Goal: Information Seeking & Learning: Check status

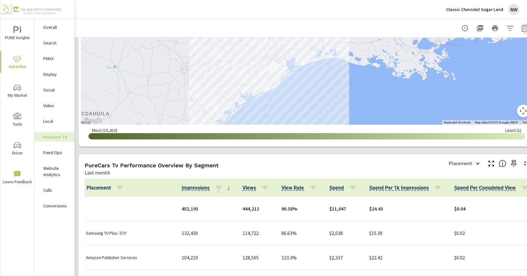
scroll to position [0, 0]
click at [489, 5] on div "Classic Chevrolet Sugar Land NW" at bounding box center [482, 9] width 73 height 11
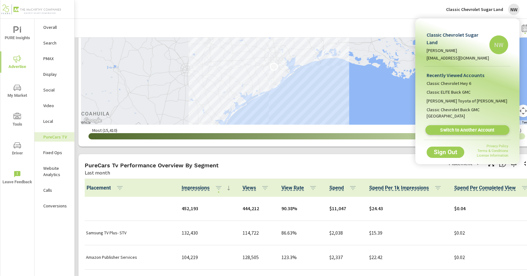
click at [459, 127] on span "Switch to Another Account" at bounding box center [467, 130] width 77 height 6
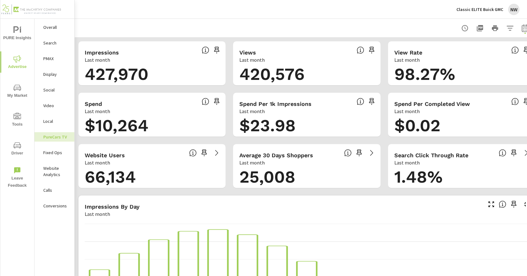
click at [50, 44] on p "Search" at bounding box center [56, 43] width 26 height 6
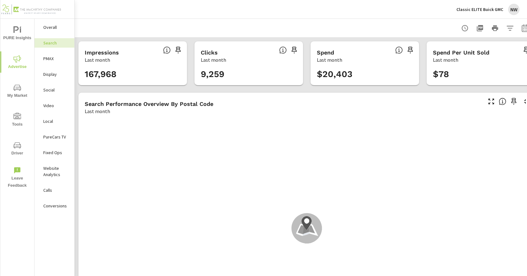
scroll to position [235, 0]
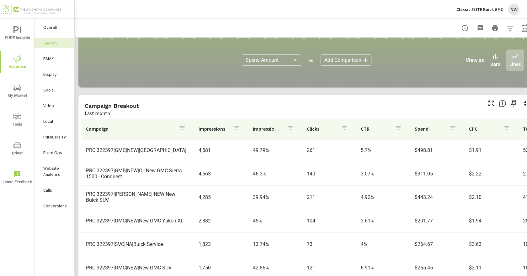
scroll to position [434, 0]
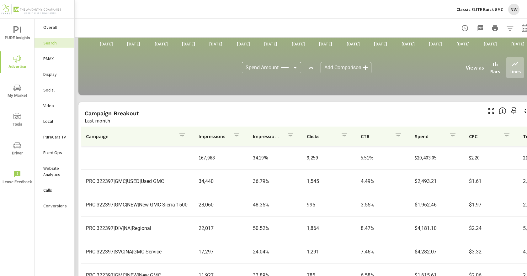
scroll to position [372, 0]
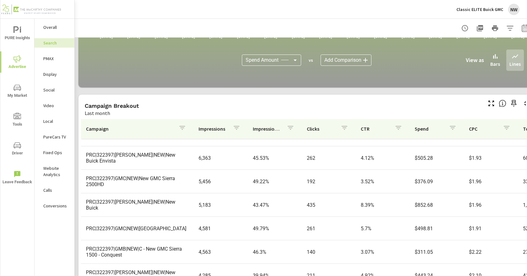
scroll to position [434, 0]
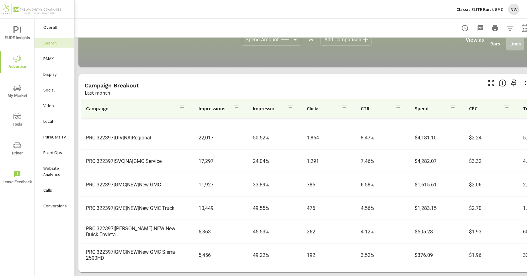
scroll to position [29, 0]
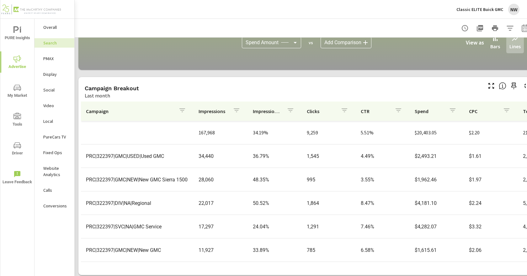
scroll to position [434, 0]
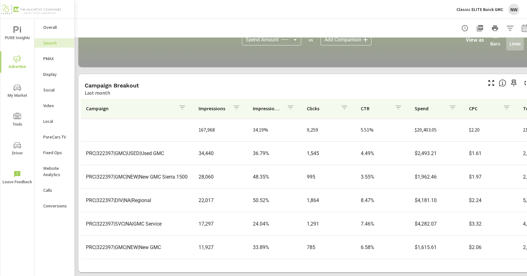
scroll to position [31, 0]
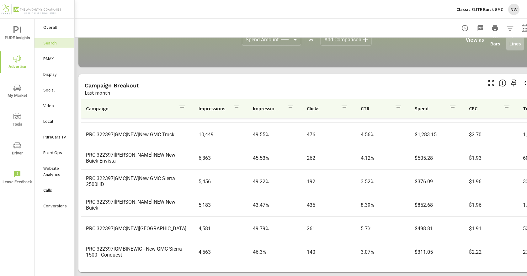
scroll to position [125, 0]
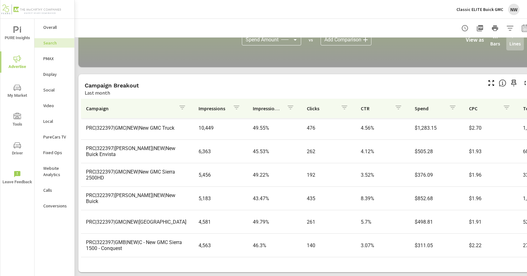
scroll to position [157, 0]
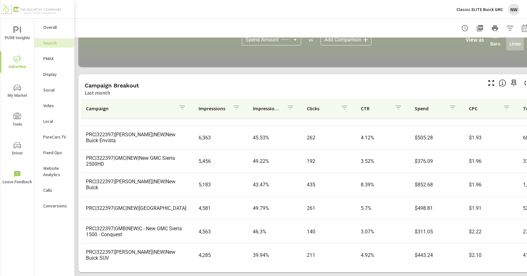
scroll to position [188, 0]
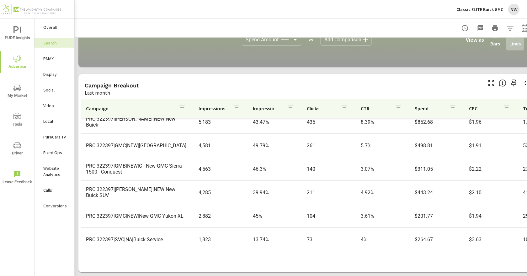
scroll to position [251, 0]
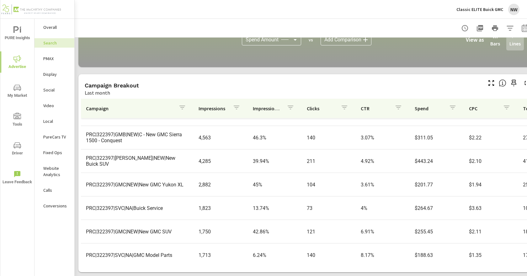
scroll to position [313, 0]
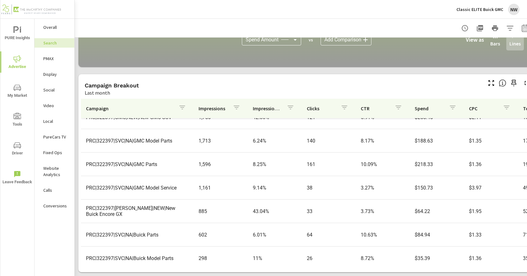
scroll to position [376, 0]
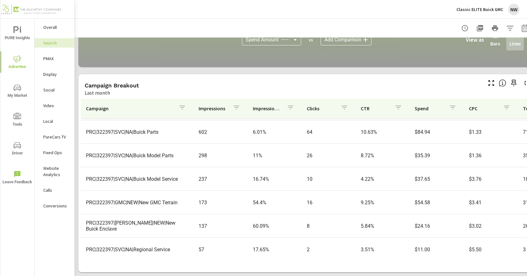
scroll to position [470, 0]
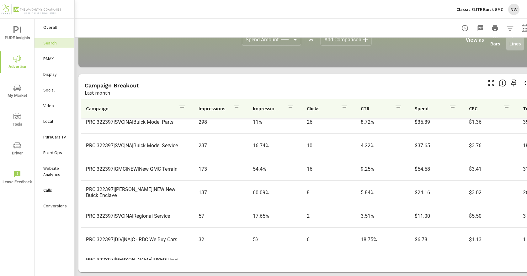
scroll to position [521, 0]
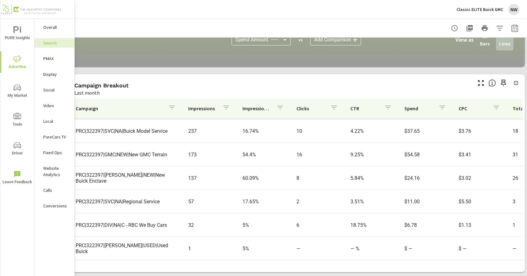
scroll to position [434, 17]
click at [510, 25] on icon "button" at bounding box center [512, 28] width 7 height 8
select select "Last month"
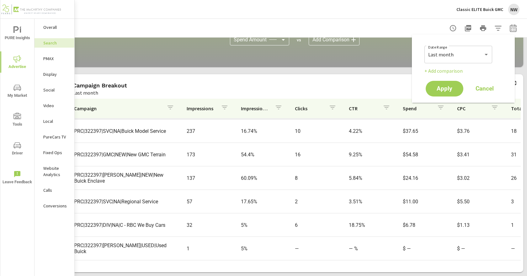
click at [352, 19] on div at bounding box center [294, 28] width 449 height 18
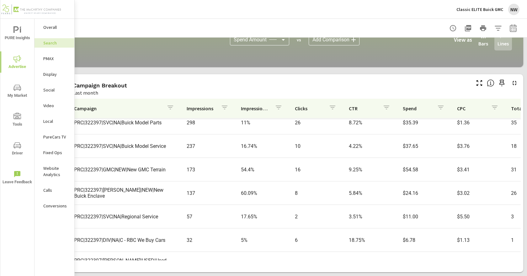
scroll to position [490, 0]
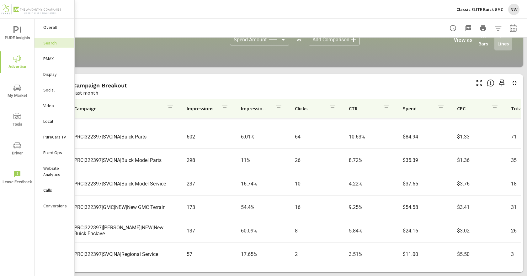
scroll to position [427, 0]
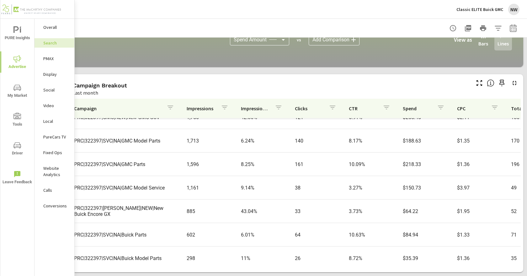
scroll to position [365, 0]
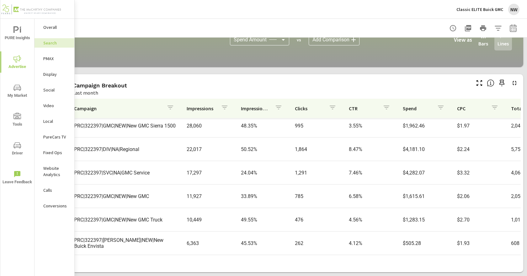
scroll to position [29, 0]
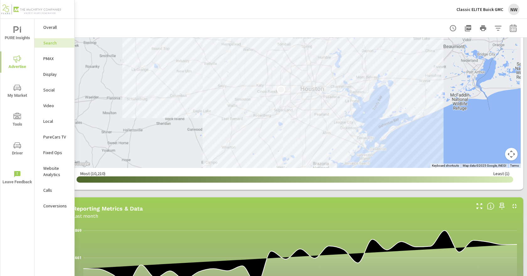
scroll to position [27, 17]
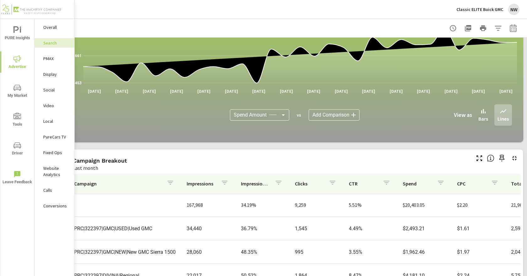
scroll to position [408, 17]
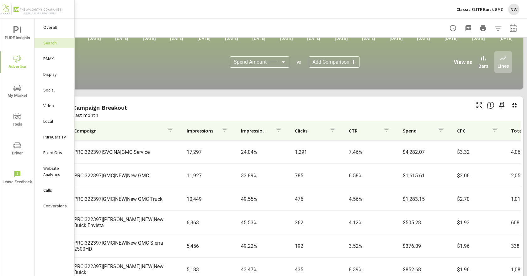
scroll to position [1, 0]
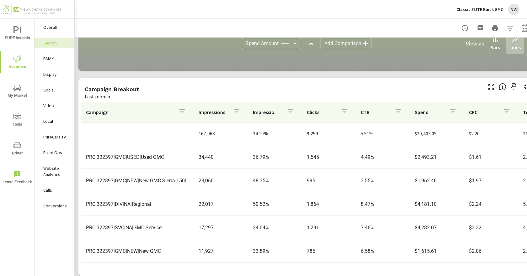
scroll to position [434, 0]
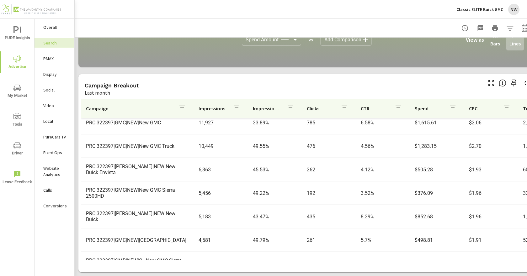
scroll to position [125, 0]
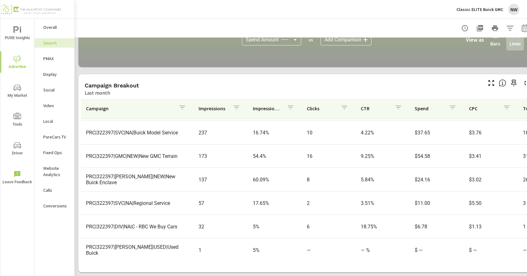
scroll to position [521, 0]
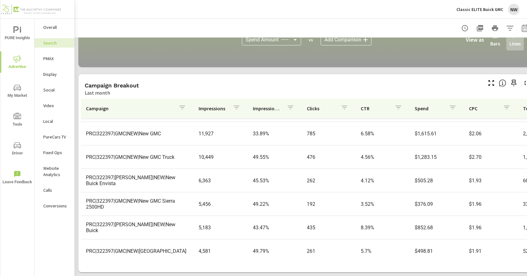
scroll to position [27, 0]
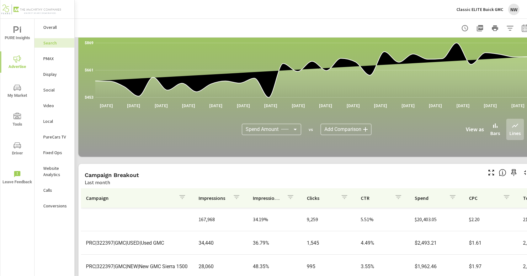
scroll to position [340, 0]
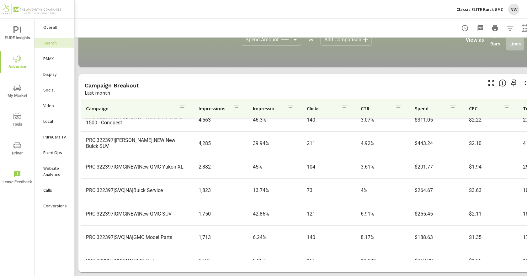
scroll to position [313, 0]
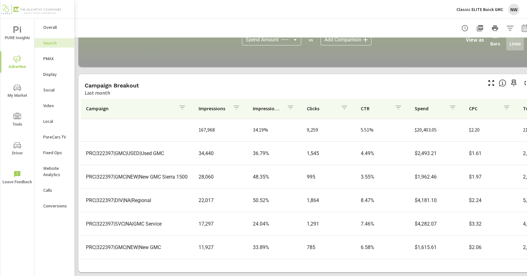
scroll to position [31, 0]
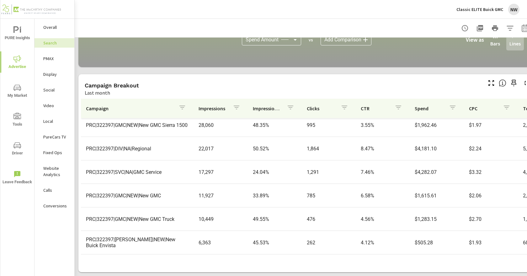
scroll to position [63, 0]
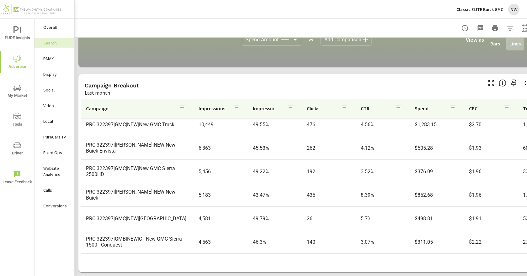
scroll to position [157, 0]
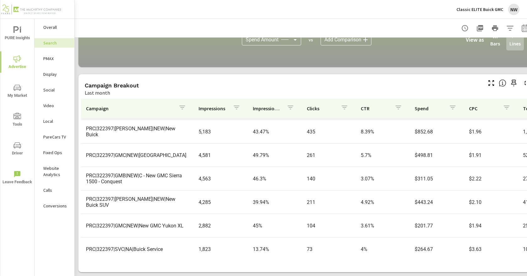
scroll to position [219, 0]
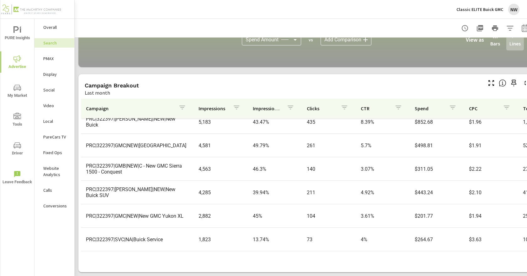
scroll to position [251, 0]
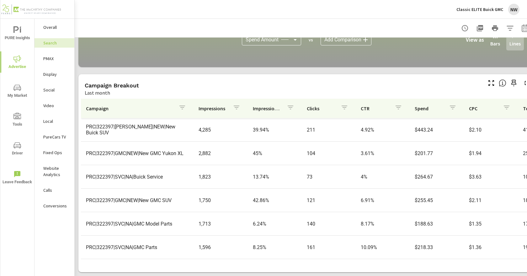
scroll to position [313, 0]
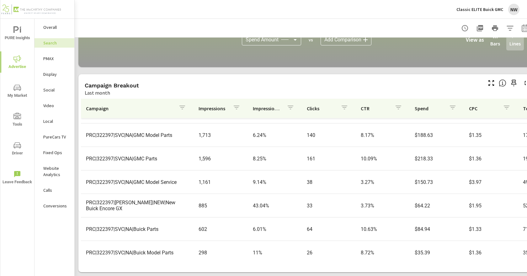
scroll to position [376, 0]
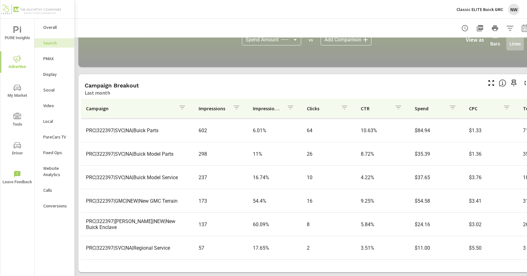
scroll to position [470, 0]
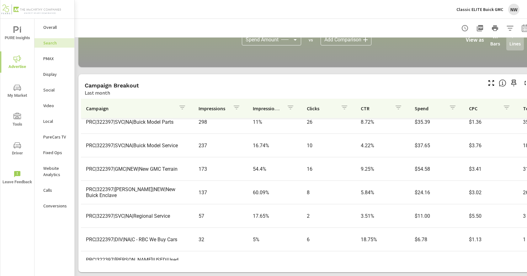
scroll to position [521, 0]
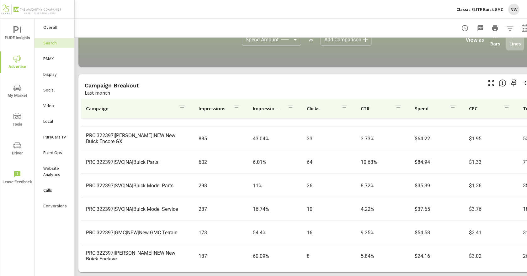
scroll to position [427, 0]
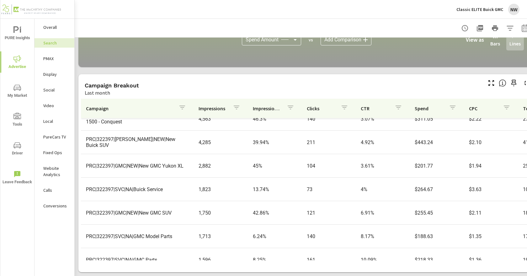
scroll to position [239, 0]
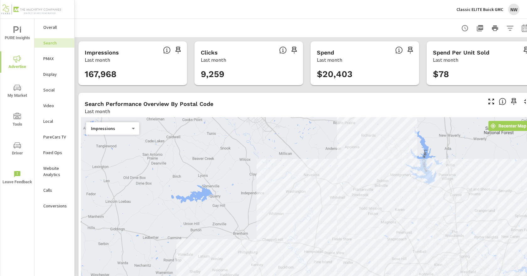
click at [61, 54] on nav "Overall Search PMAX Display Social Video Local PureCars TV Fixed Ops Website An…" at bounding box center [54, 119] width 40 height 201
click at [61, 54] on div "PMAX" at bounding box center [54, 58] width 40 height 9
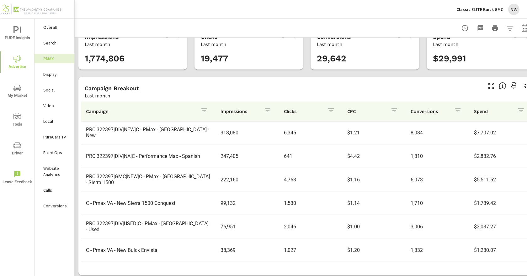
scroll to position [23, 0]
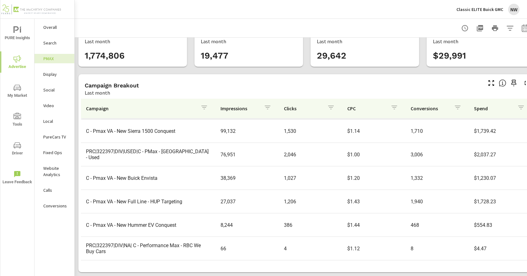
scroll to position [86, 0]
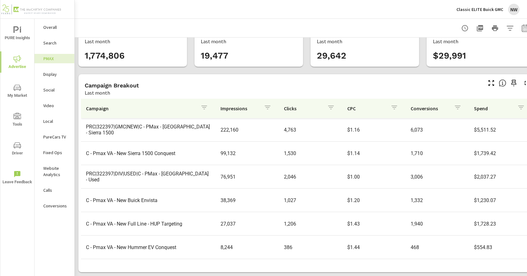
scroll to position [117, 0]
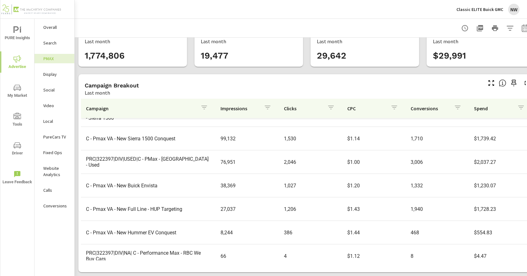
scroll to position [117, 0]
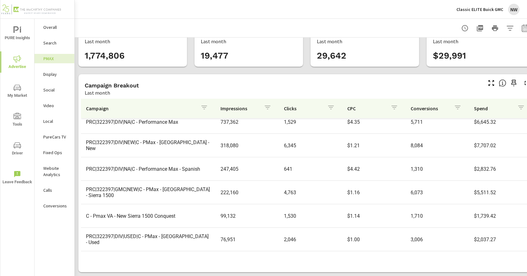
scroll to position [63, 0]
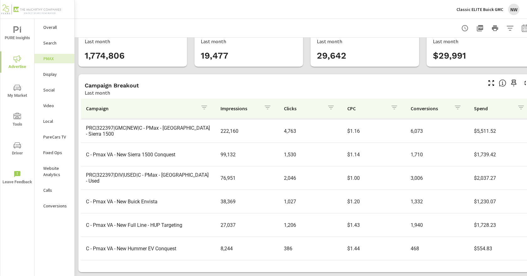
scroll to position [117, 0]
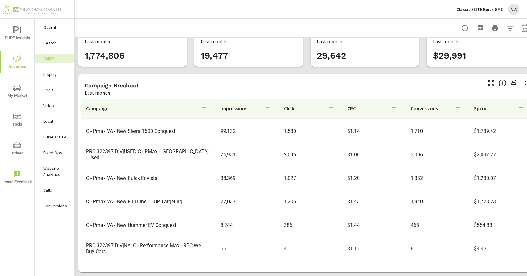
scroll to position [117, 0]
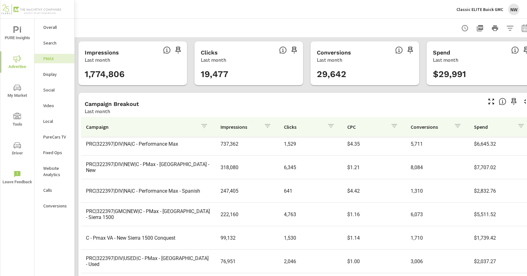
scroll to position [63, 0]
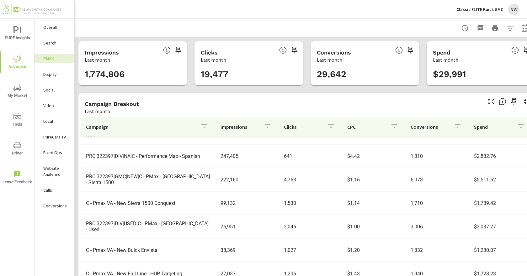
click at [61, 94] on div "Social" at bounding box center [54, 89] width 40 height 9
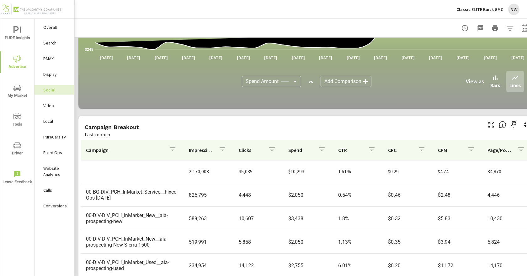
scroll to position [177, 0]
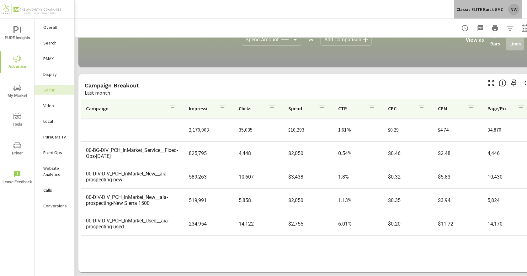
click at [498, 7] on p "Classic ELITE Buick GMC" at bounding box center [479, 10] width 47 height 6
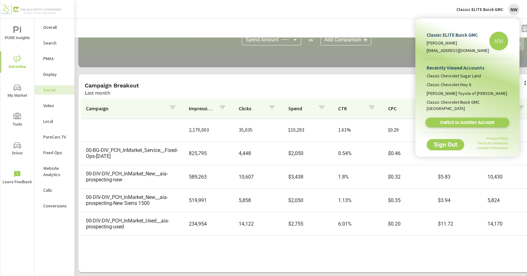
click at [485, 120] on span "Switch to Another Account" at bounding box center [467, 123] width 77 height 6
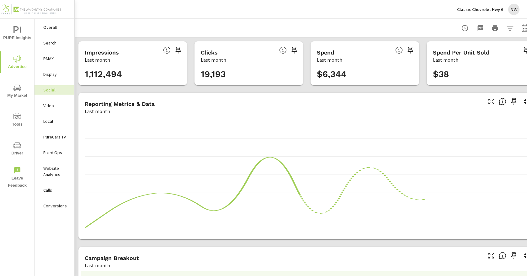
click at [60, 43] on p "Search" at bounding box center [56, 43] width 26 height 6
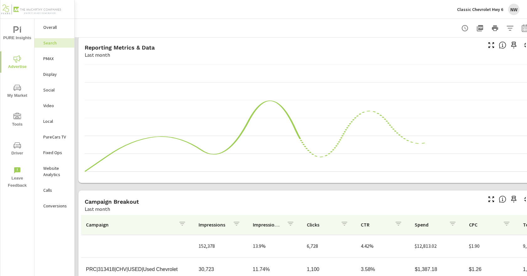
scroll to position [408, 0]
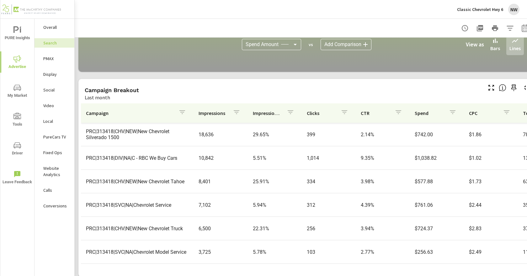
scroll to position [434, 0]
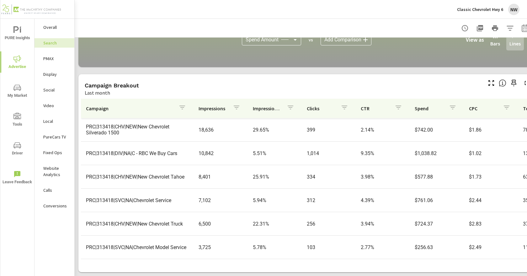
scroll to position [30, 0]
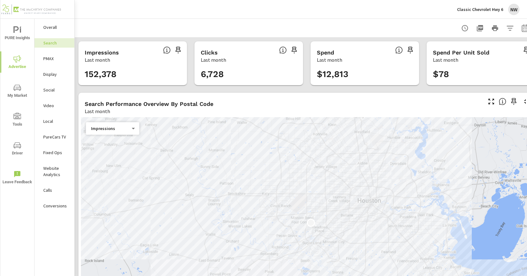
scroll to position [0, 17]
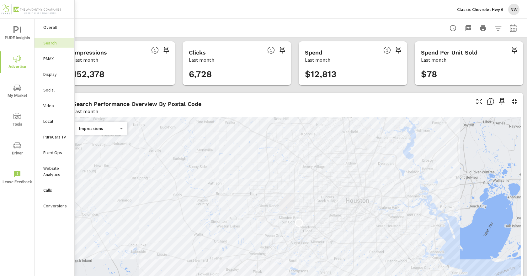
click at [511, 25] on icon "button" at bounding box center [513, 28] width 8 height 8
select select "Last month"
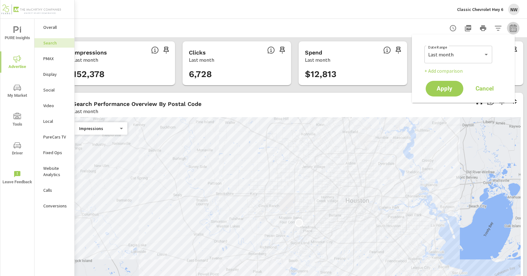
click at [511, 25] on icon "button" at bounding box center [513, 28] width 8 height 8
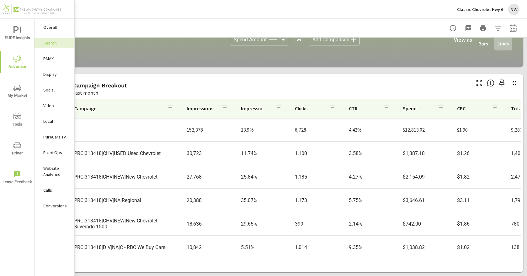
scroll to position [434, 0]
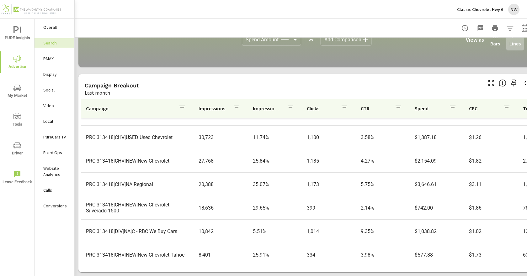
scroll to position [31, 0]
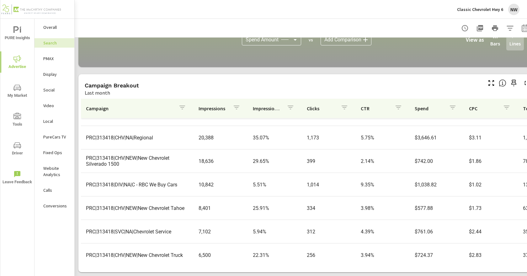
scroll to position [94, 0]
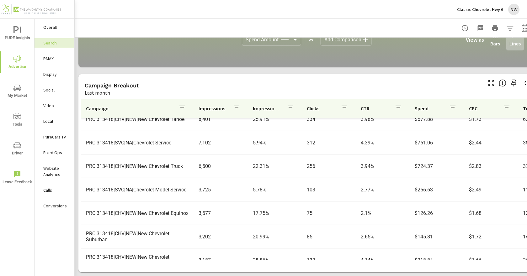
scroll to position [157, 0]
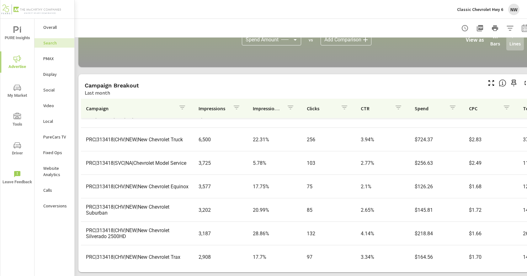
scroll to position [188, 0]
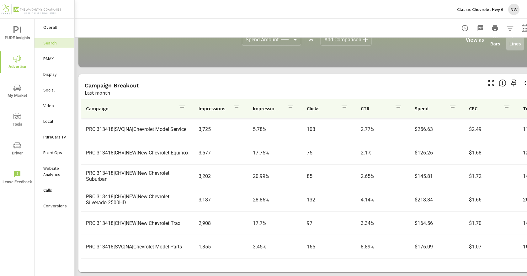
scroll to position [219, 0]
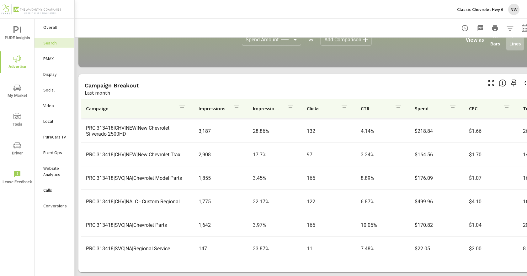
scroll to position [286, 0]
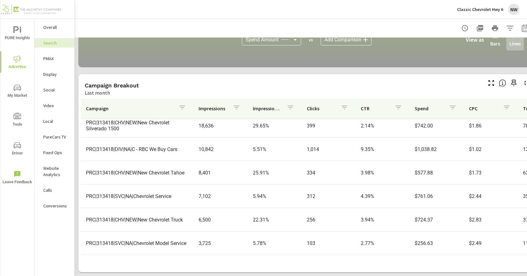
scroll to position [1, 0]
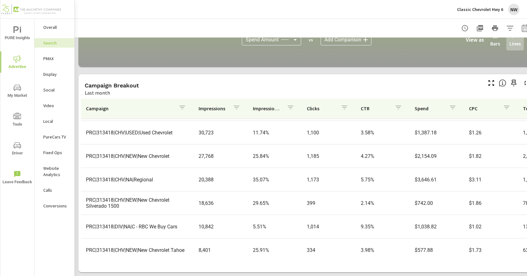
scroll to position [31, 0]
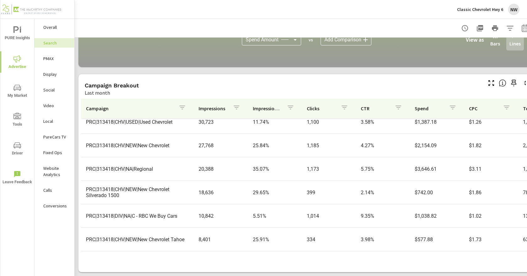
scroll to position [63, 0]
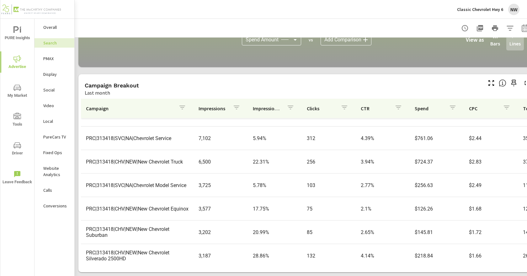
scroll to position [157, 0]
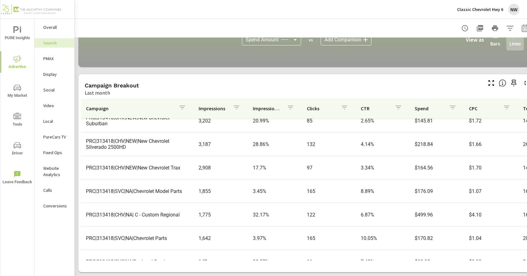
scroll to position [282, 0]
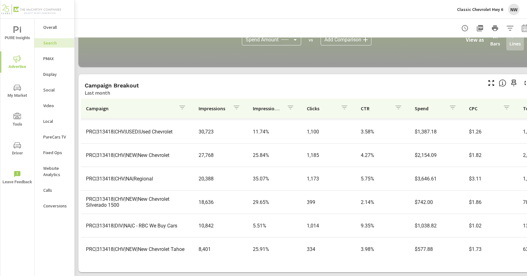
scroll to position [31, 0]
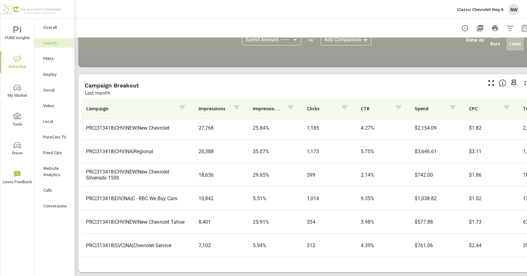
scroll to position [63, 0]
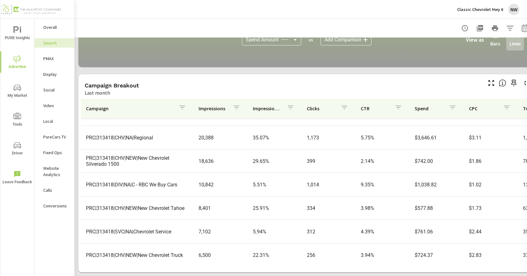
scroll to position [94, 0]
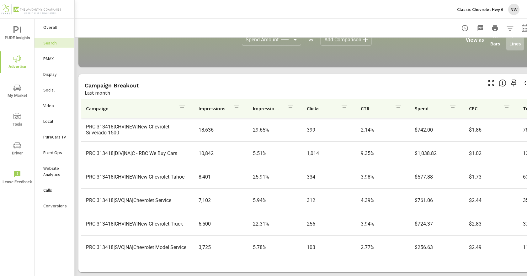
scroll to position [125, 0]
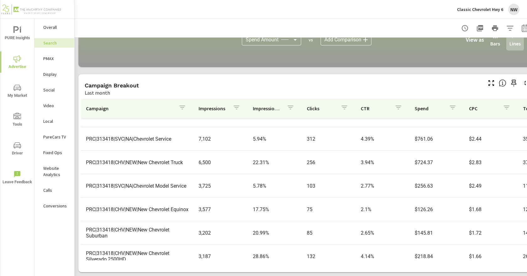
scroll to position [157, 0]
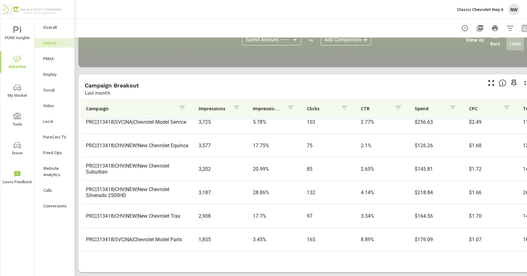
scroll to position [251, 0]
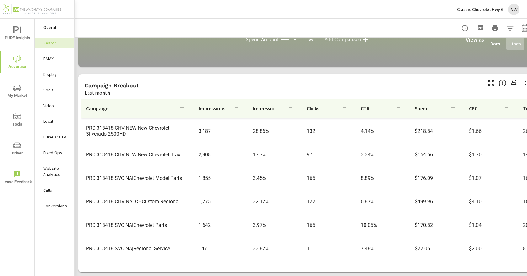
scroll to position [286, 0]
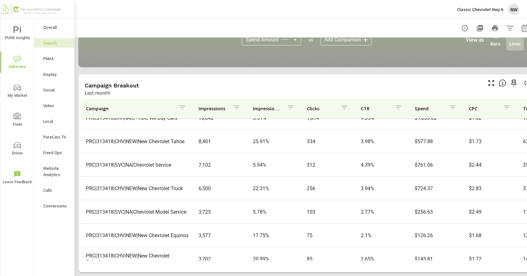
scroll to position [98, 0]
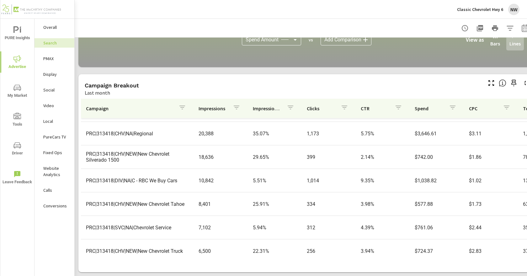
scroll to position [19, 0]
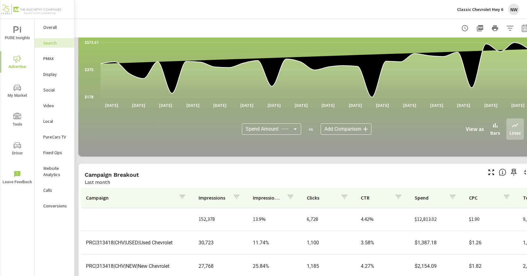
scroll to position [434, 0]
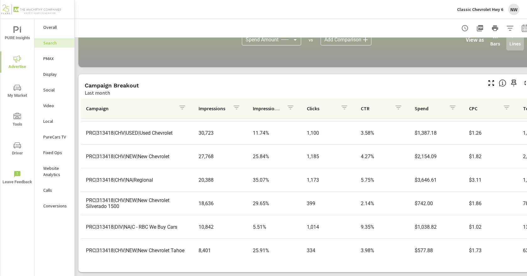
scroll to position [31, 0]
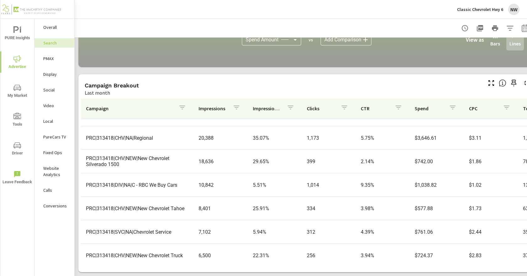
scroll to position [63, 0]
click at [46, 58] on p "PMAX" at bounding box center [56, 58] width 26 height 6
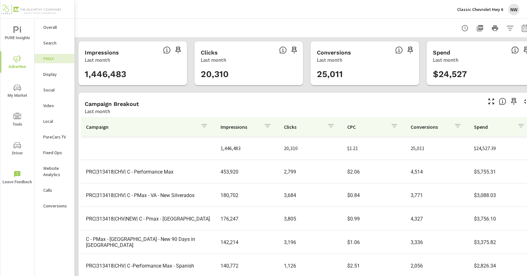
scroll to position [47, 0]
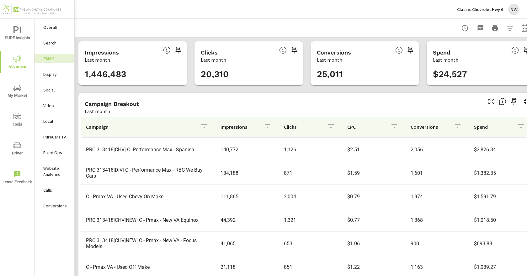
scroll to position [23, 0]
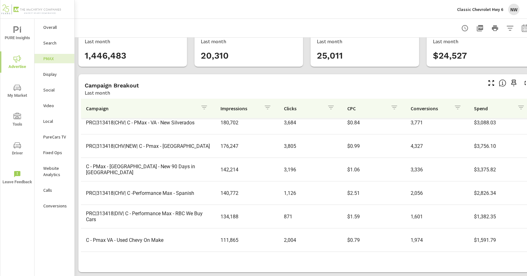
scroll to position [23, 0]
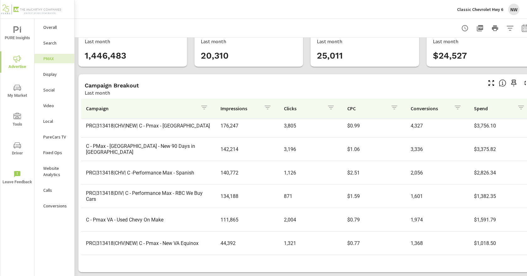
scroll to position [86, 0]
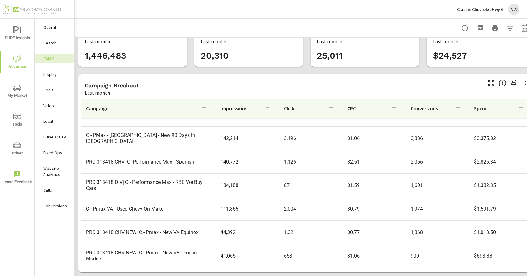
scroll to position [117, 0]
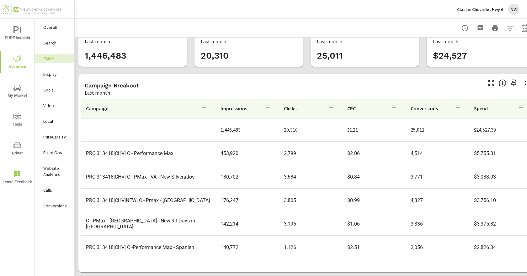
scroll to position [31, 0]
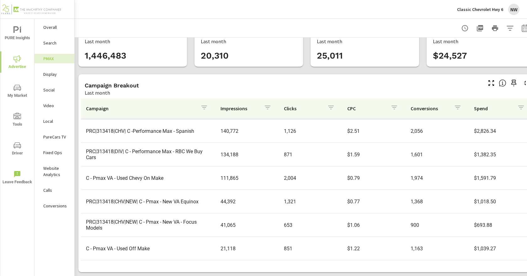
scroll to position [117, 0]
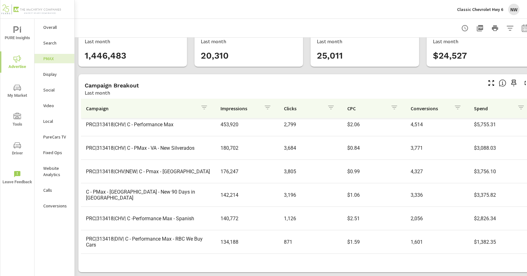
scroll to position [63, 0]
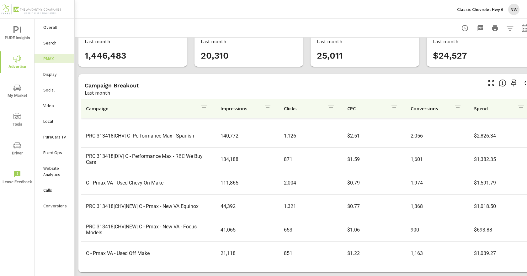
scroll to position [117, 0]
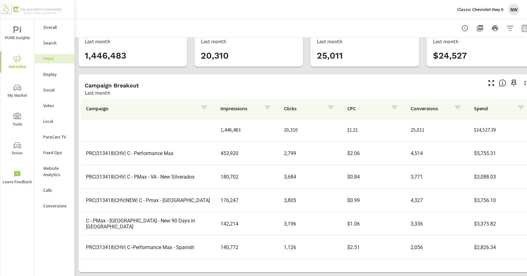
scroll to position [31, 0]
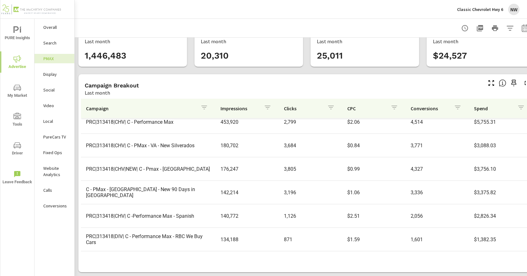
scroll to position [63, 0]
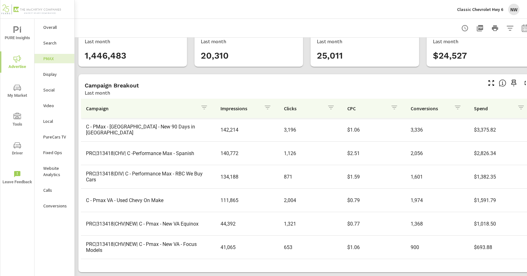
scroll to position [117, 0]
